Goal: Information Seeking & Learning: Learn about a topic

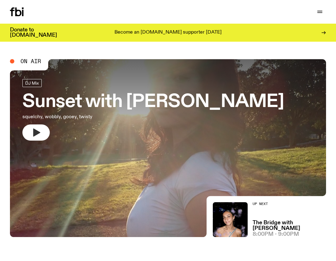
click at [38, 129] on icon "button" at bounding box center [36, 132] width 10 height 10
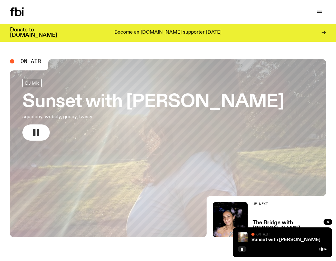
click at [27, 62] on span "On Air" at bounding box center [31, 61] width 21 height 6
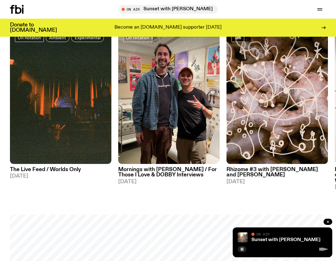
scroll to position [235, 0]
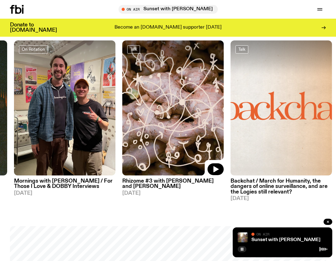
drag, startPoint x: 276, startPoint y: 142, endPoint x: 207, endPoint y: 142, distance: 69.0
click at [159, 136] on img at bounding box center [172, 107] width 101 height 135
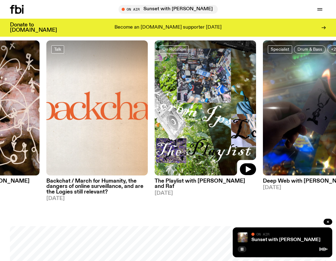
drag, startPoint x: 300, startPoint y: 126, endPoint x: 177, endPoint y: 128, distance: 123.1
click at [179, 128] on img at bounding box center [204, 107] width 101 height 135
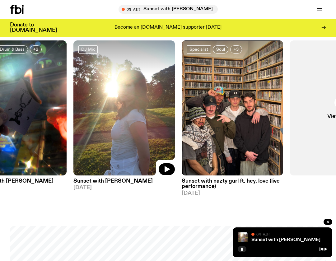
drag, startPoint x: 261, startPoint y: 155, endPoint x: 106, endPoint y: 172, distance: 156.1
click at [106, 172] on img at bounding box center [123, 107] width 101 height 135
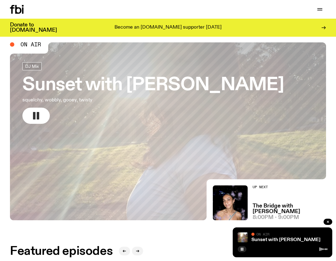
scroll to position [0, 0]
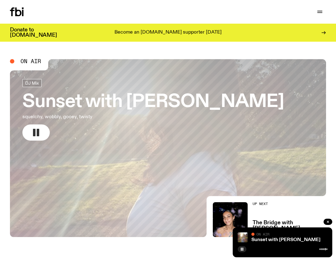
click at [19, 10] on icon at bounding box center [18, 11] width 6 height 9
click at [27, 62] on span "On Air" at bounding box center [31, 61] width 21 height 6
click at [20, 12] on icon at bounding box center [17, 11] width 14 height 9
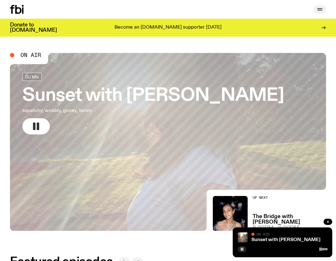
click at [315, 9] on div at bounding box center [319, 9] width 12 height 9
click at [316, 11] on icon "button" at bounding box center [319, 9] width 7 height 7
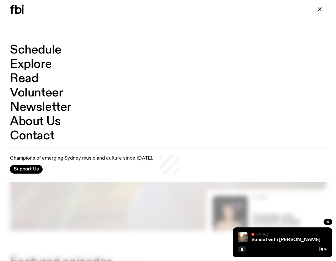
click at [51, 47] on link "Schedule" at bounding box center [36, 50] width 52 height 12
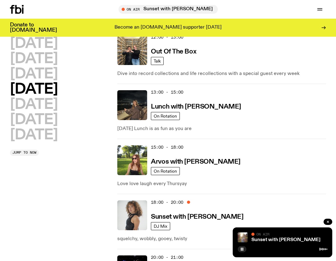
scroll to position [258, 0]
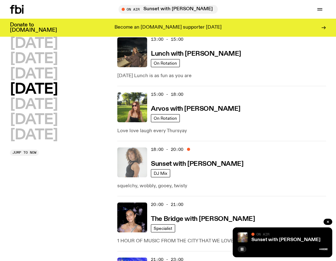
click at [137, 167] on img at bounding box center [132, 162] width 30 height 30
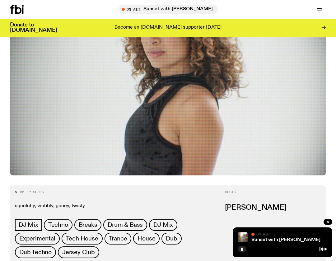
scroll to position [118, 0]
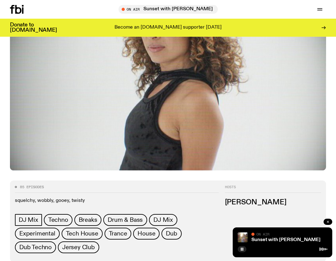
click at [328, 223] on icon "button" at bounding box center [328, 222] width 4 height 4
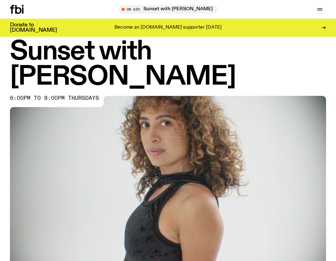
scroll to position [0, 0]
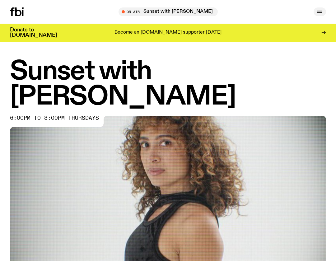
click at [319, 10] on icon "button" at bounding box center [319, 11] width 7 height 7
